Goal: Find specific page/section: Find specific page/section

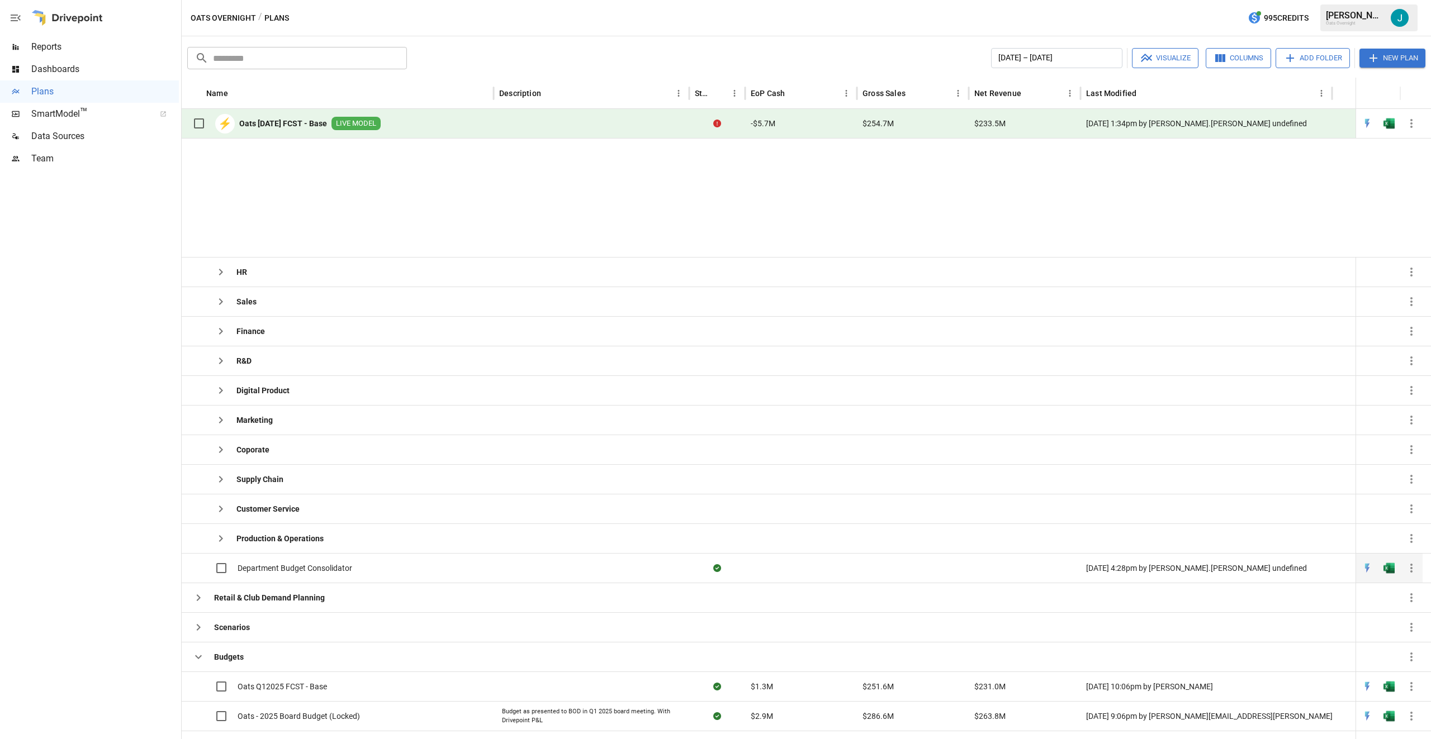
scroll to position [194, 0]
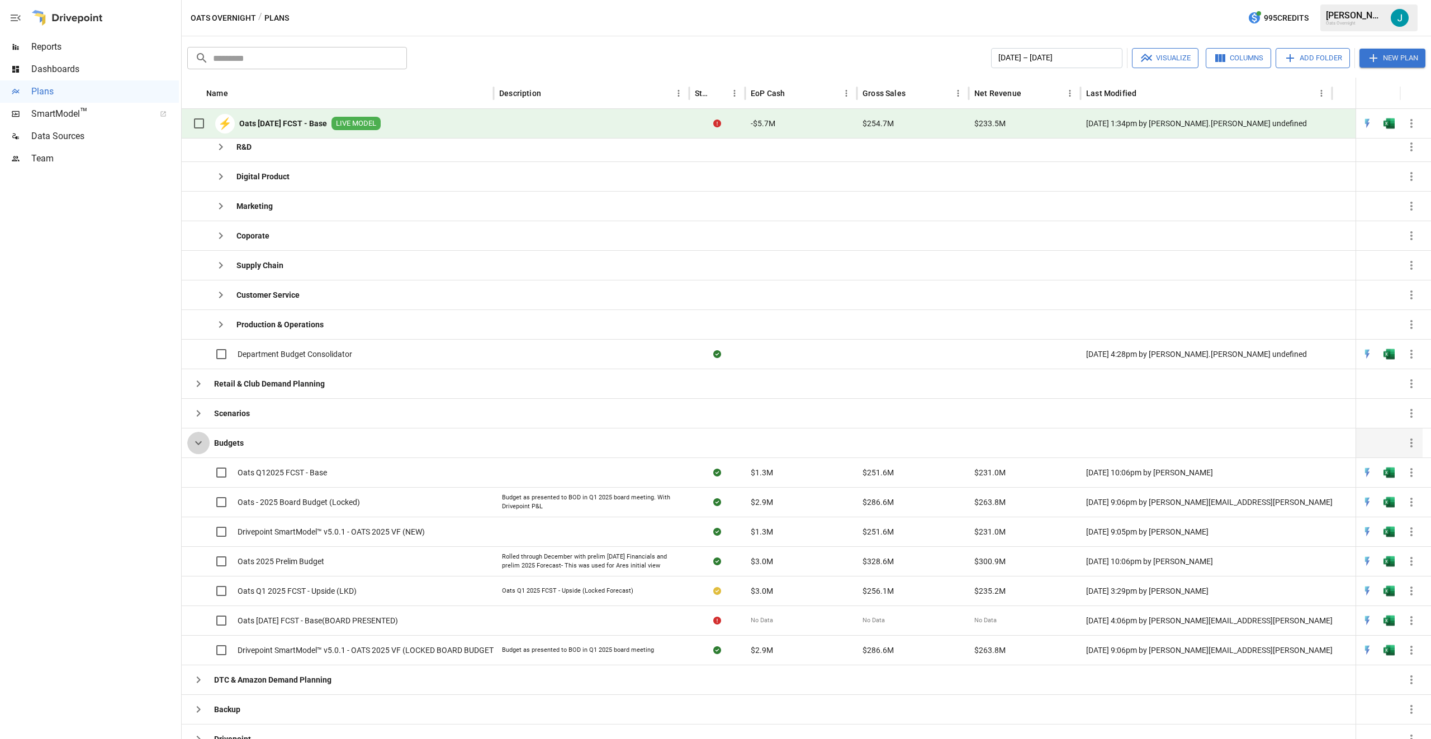
click at [200, 443] on icon "button" at bounding box center [198, 444] width 7 height 4
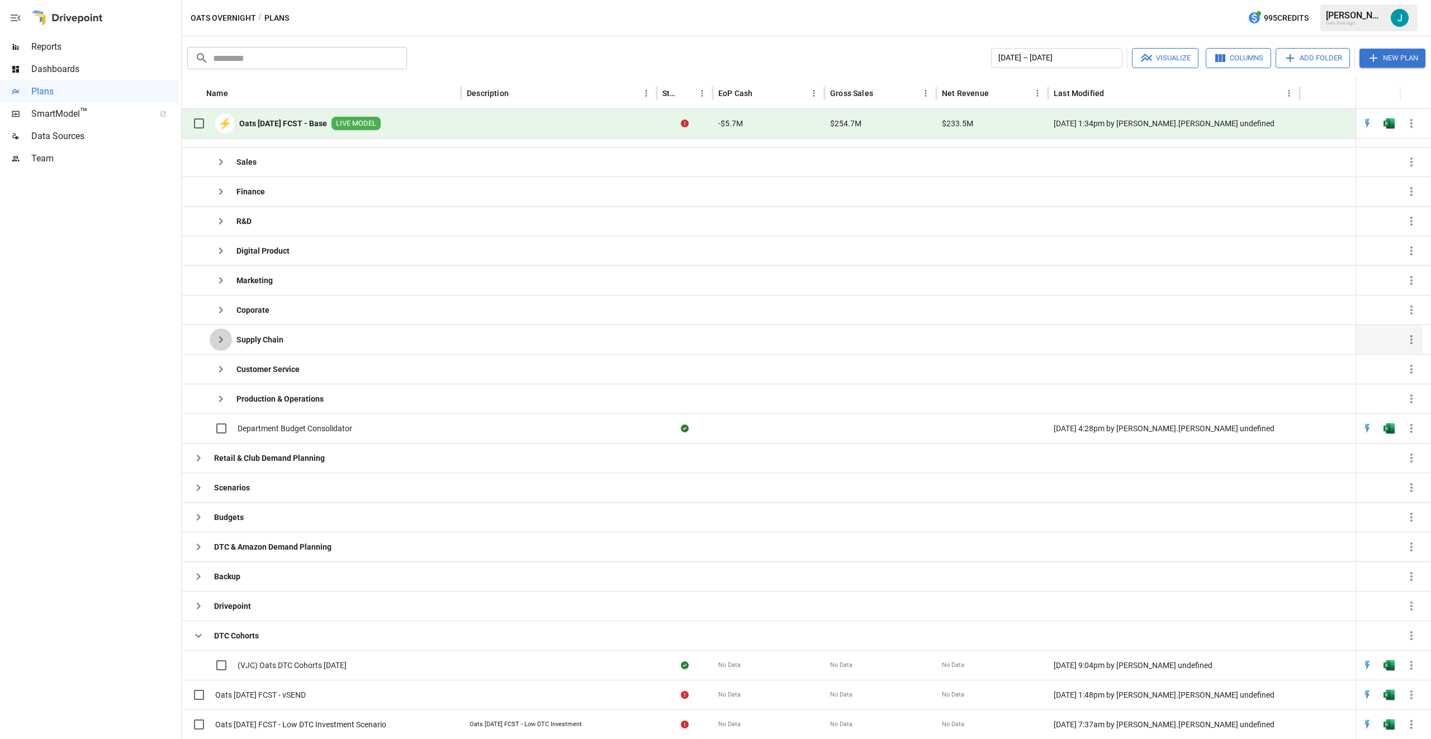
click at [221, 342] on icon "button" at bounding box center [221, 339] width 4 height 7
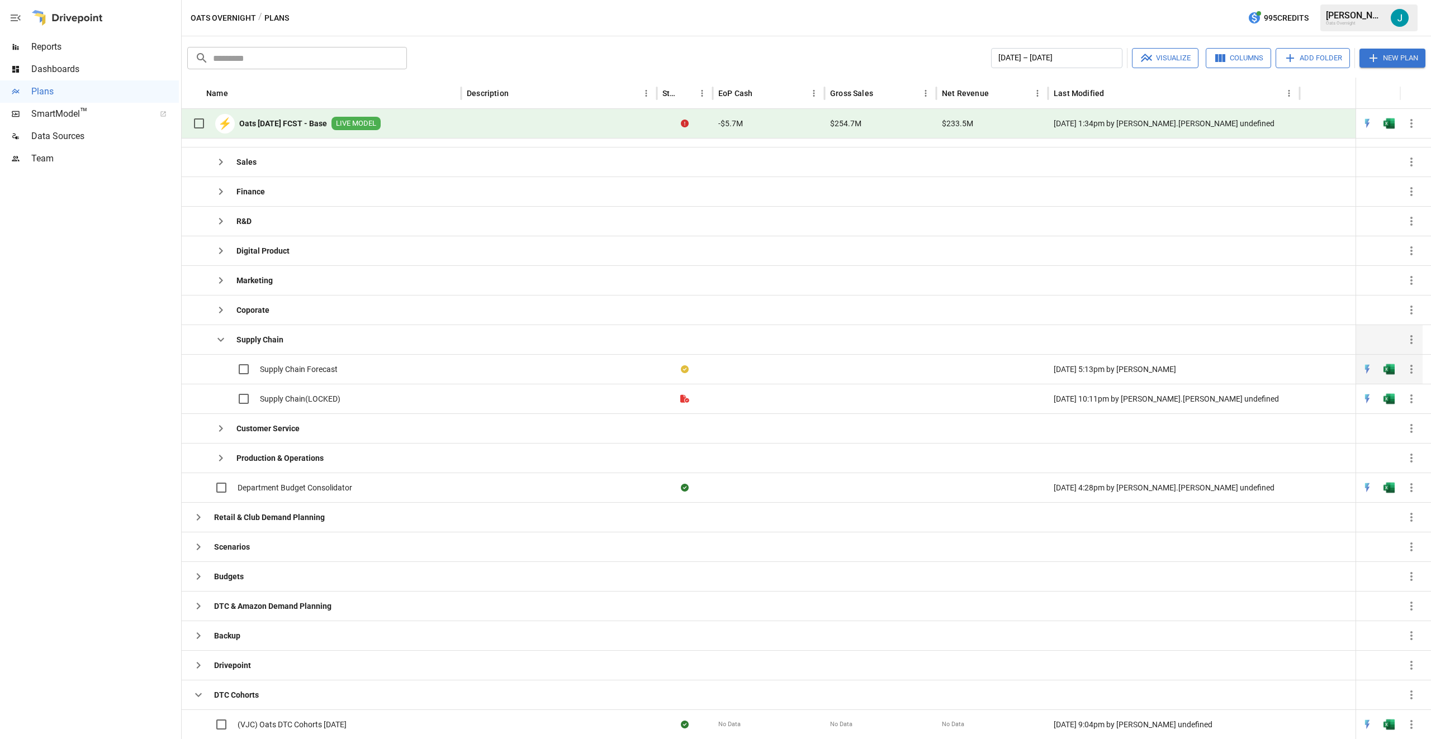
click at [293, 369] on span "Supply Chain Forecast" at bounding box center [299, 369] width 78 height 11
drag, startPoint x: 218, startPoint y: 338, endPoint x: 217, endPoint y: 317, distance: 20.7
click at [218, 338] on icon "button" at bounding box center [220, 340] width 7 height 4
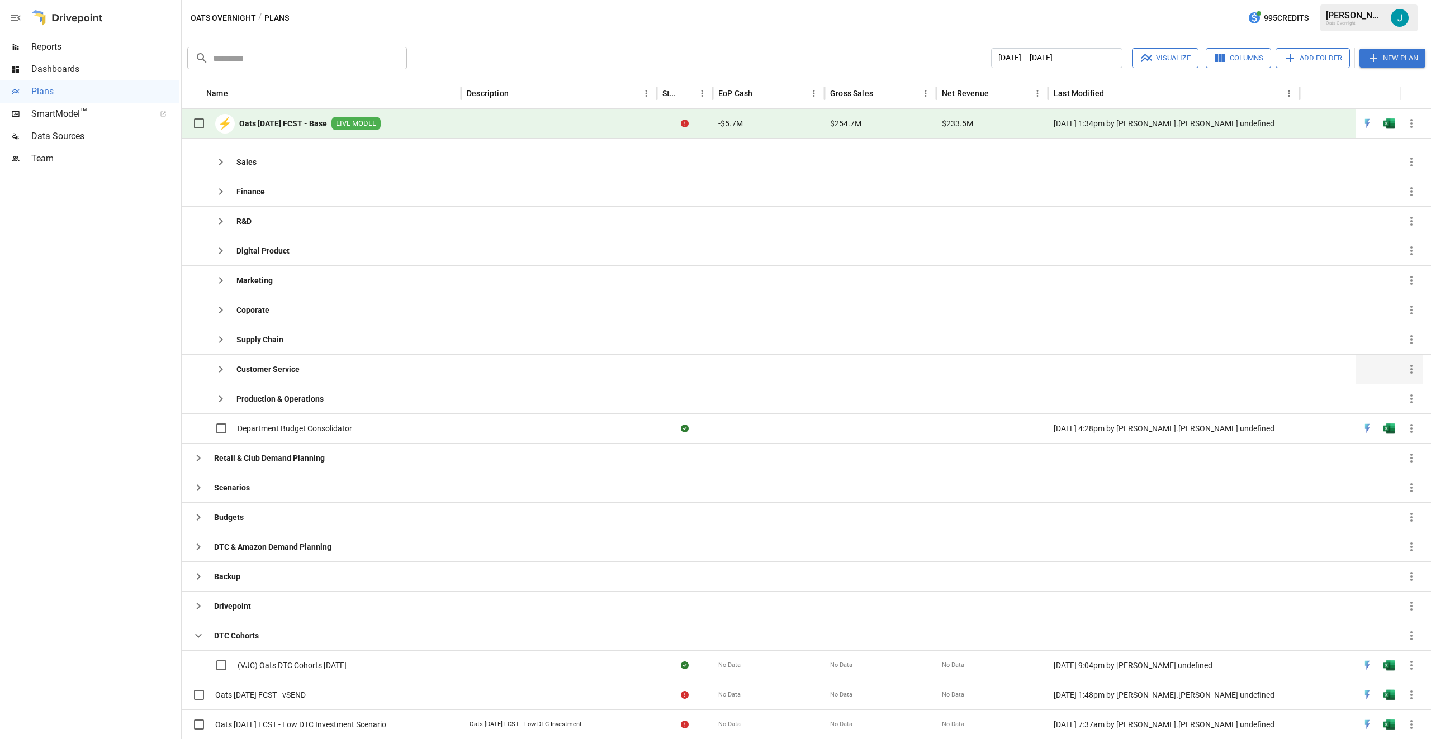
click at [224, 364] on icon "button" at bounding box center [220, 369] width 13 height 13
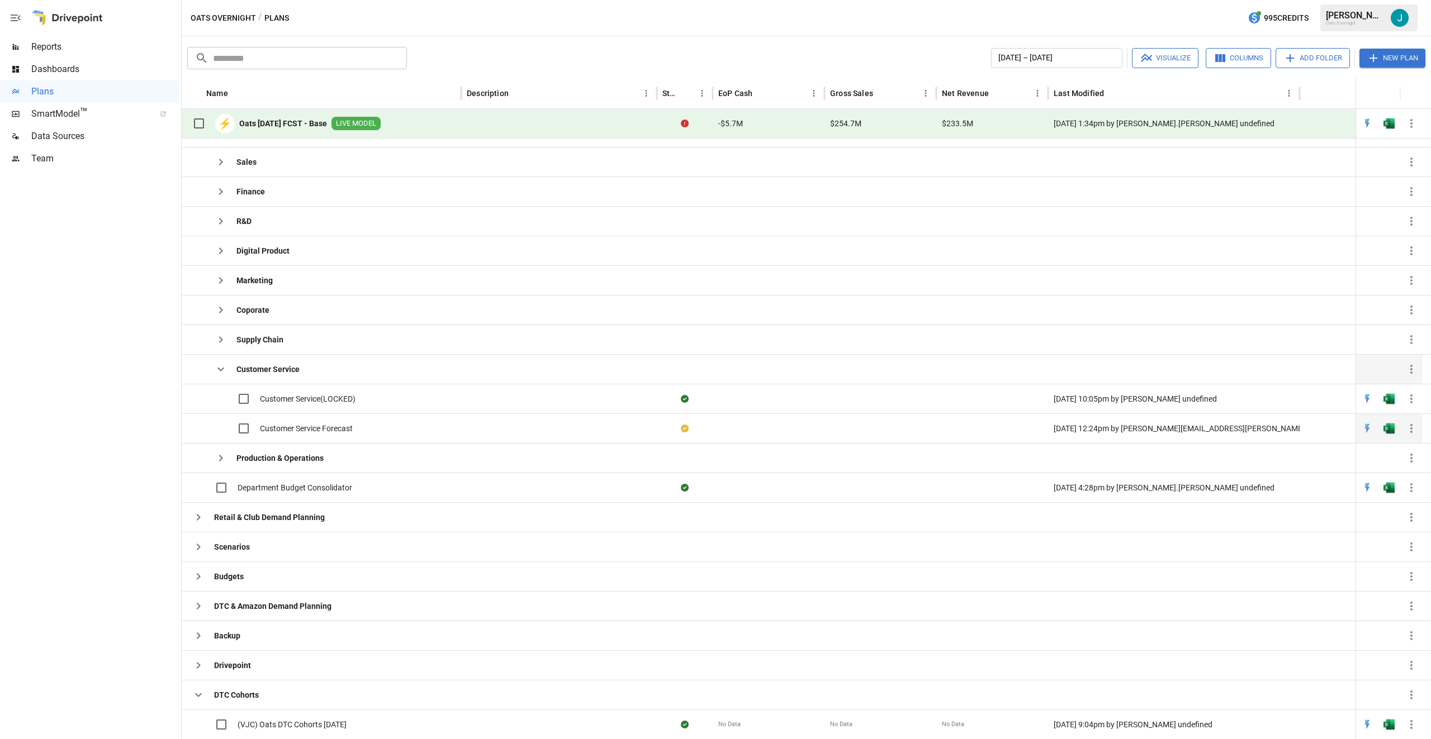
click at [263, 429] on span "Customer Service Forecast" at bounding box center [306, 428] width 93 height 11
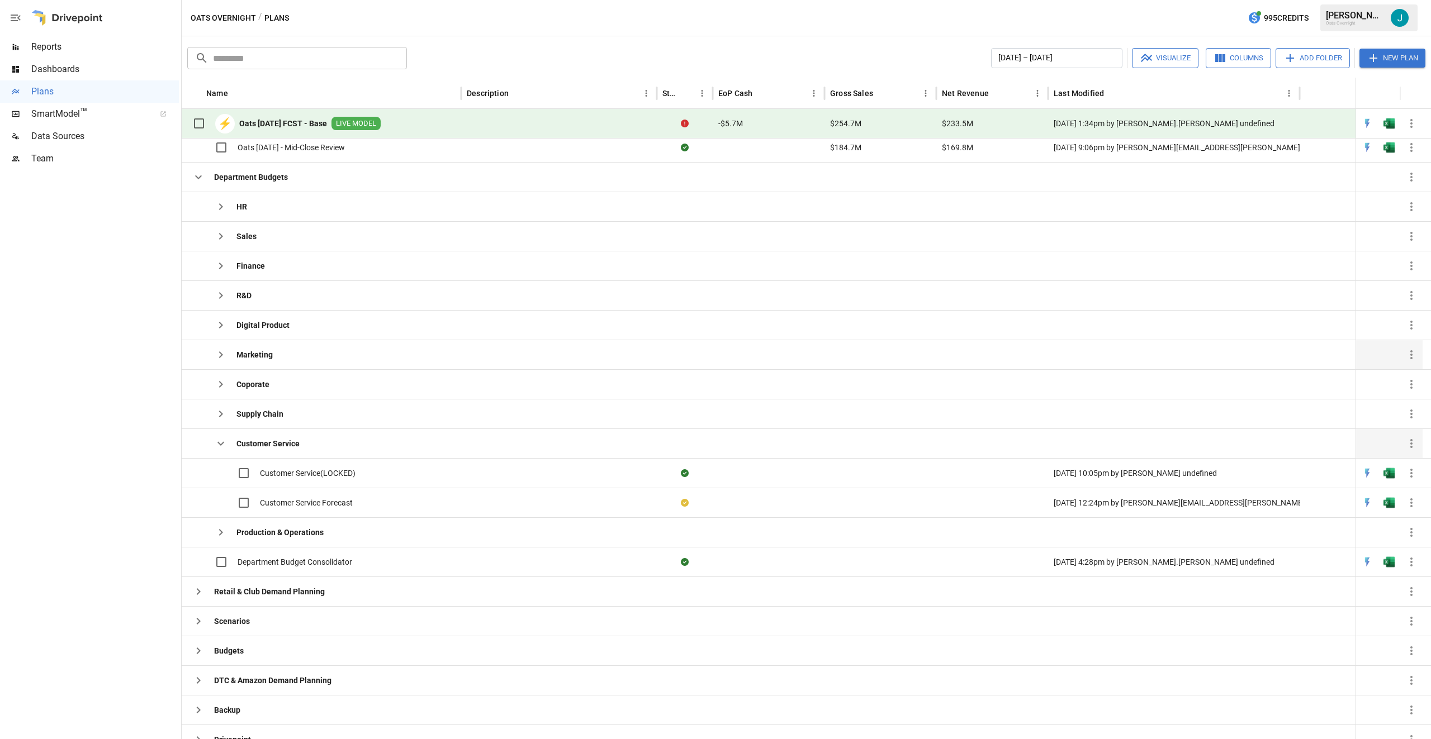
scroll to position [59, 0]
click at [222, 439] on icon "button" at bounding box center [220, 443] width 13 height 13
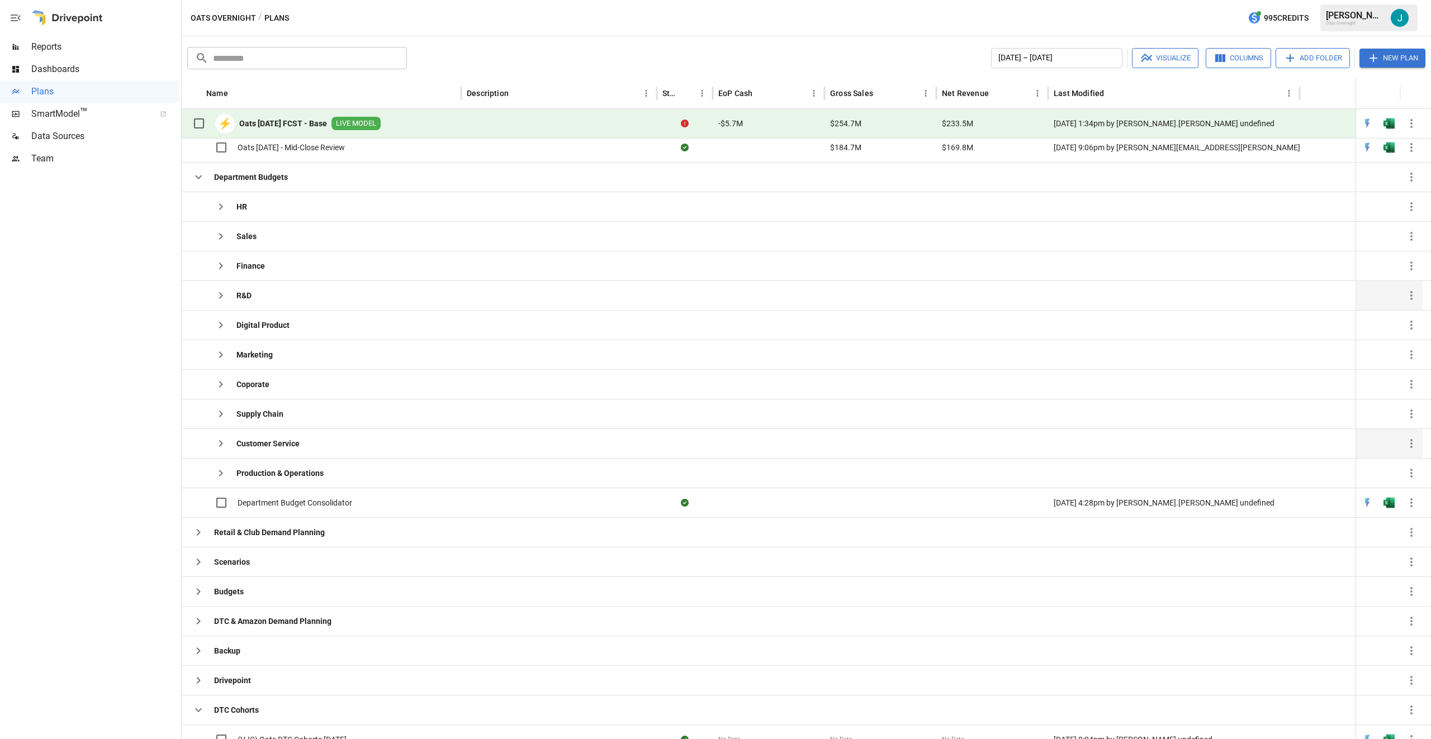
click at [220, 295] on icon "button" at bounding box center [220, 295] width 13 height 13
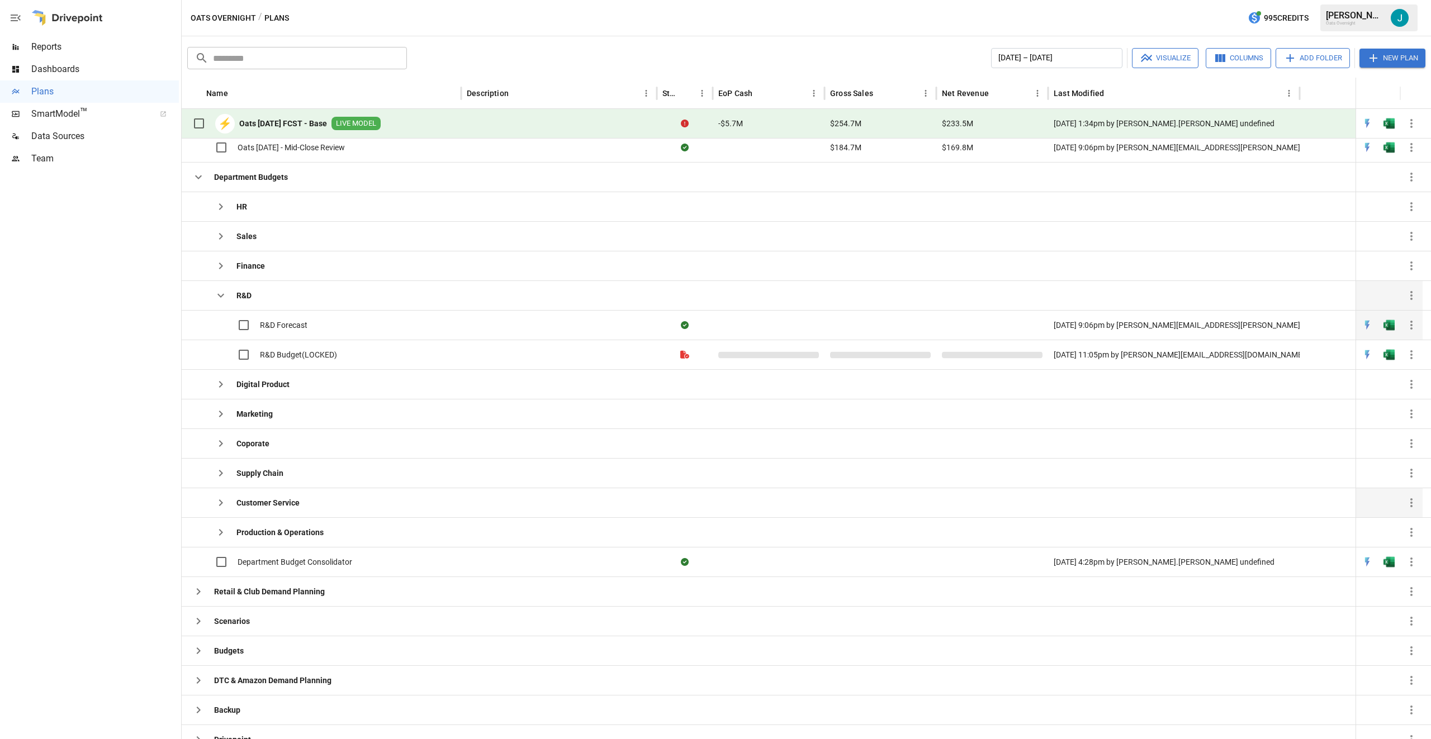
click at [283, 326] on span "R&D Forecast" at bounding box center [284, 325] width 48 height 11
click at [222, 298] on icon "button" at bounding box center [220, 295] width 13 height 13
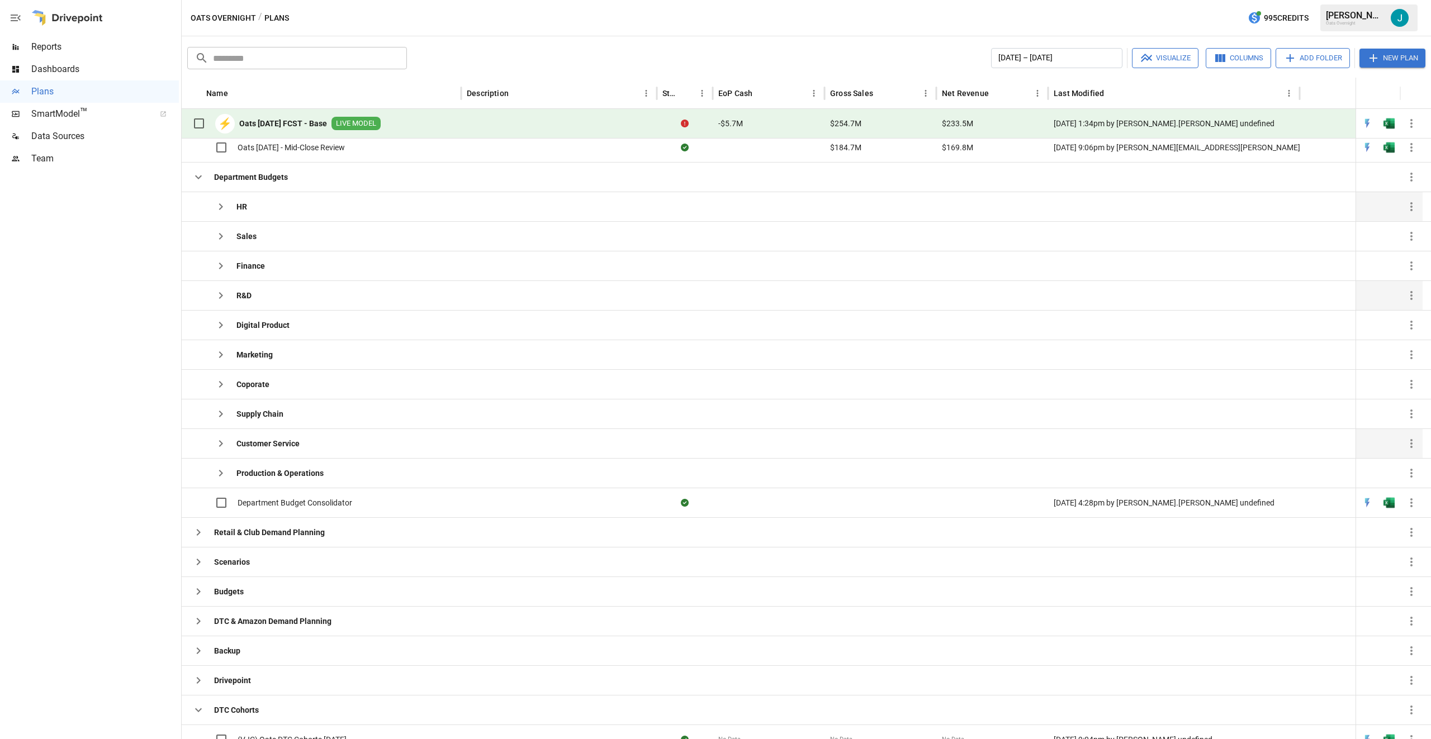
click at [219, 205] on icon "button" at bounding box center [220, 206] width 13 height 13
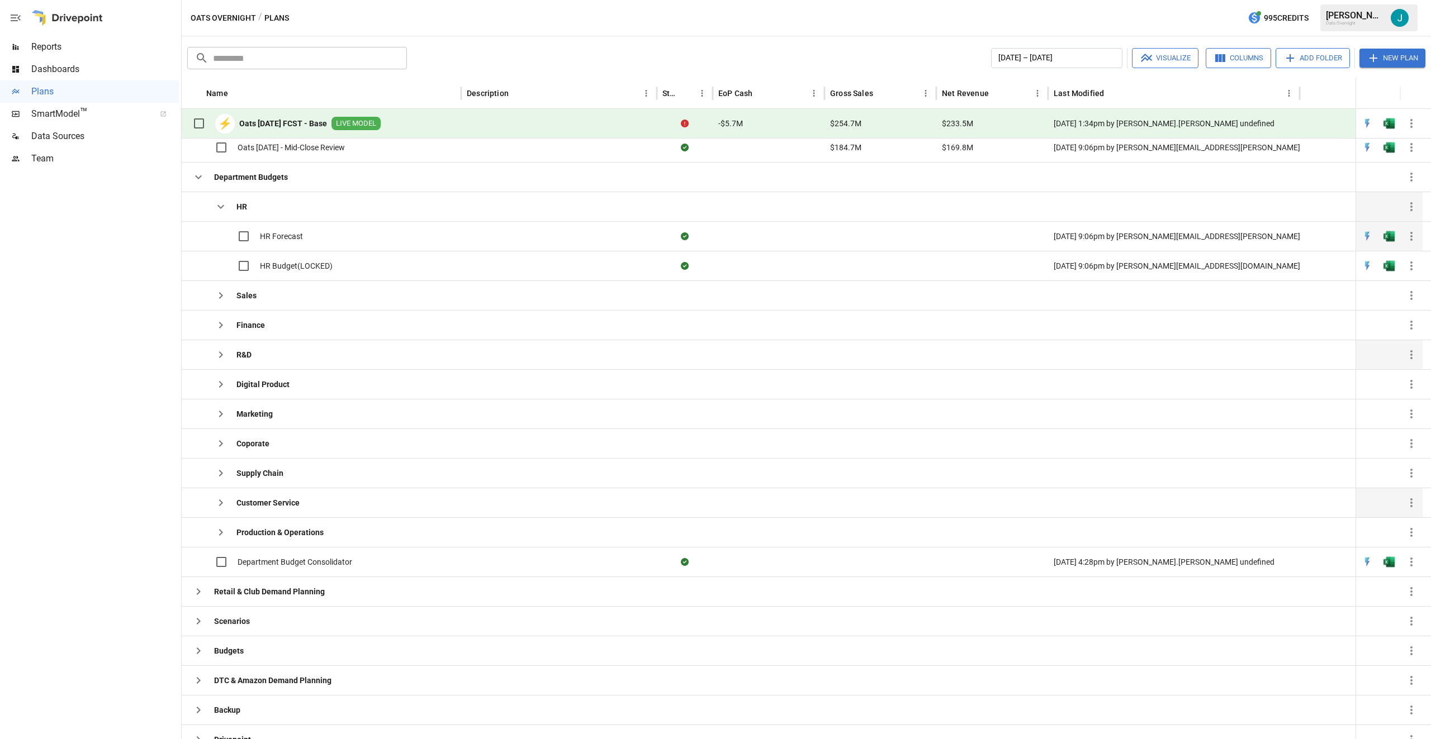
click at [283, 235] on span "HR Forecast" at bounding box center [281, 236] width 43 height 11
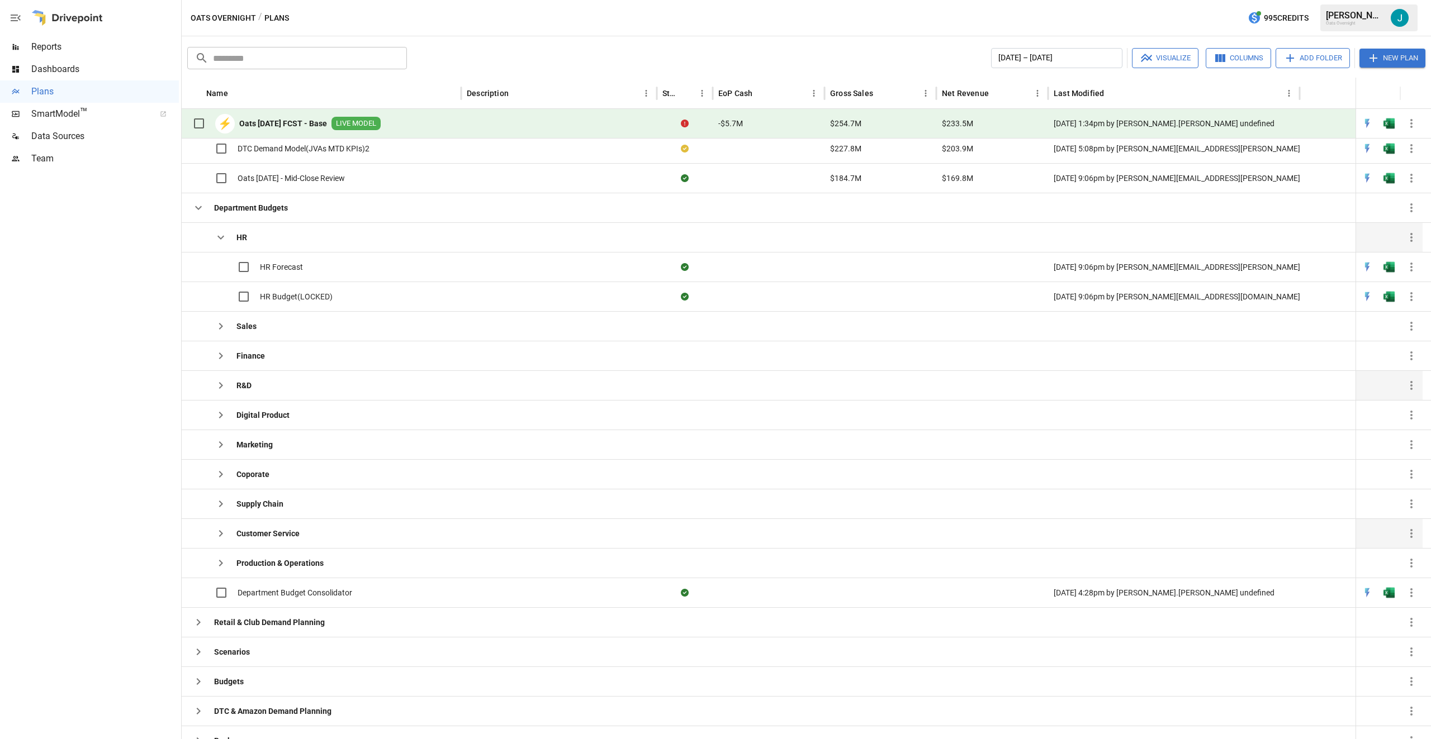
scroll to position [0, 0]
